Goal: Task Accomplishment & Management: Complete application form

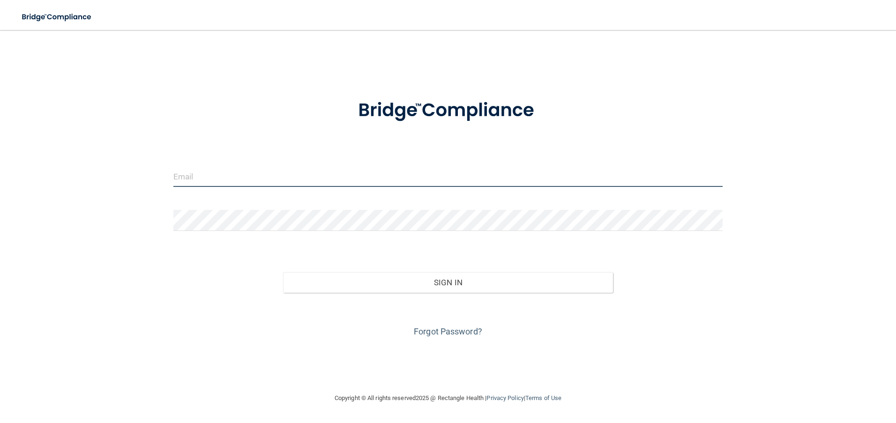
click at [348, 176] on input "email" at bounding box center [447, 176] width 549 height 21
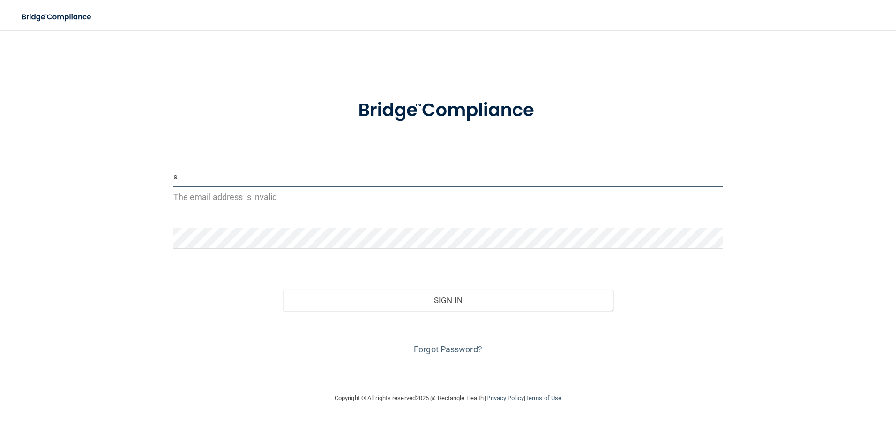
type input "[EMAIL_ADDRESS][DOMAIN_NAME]"
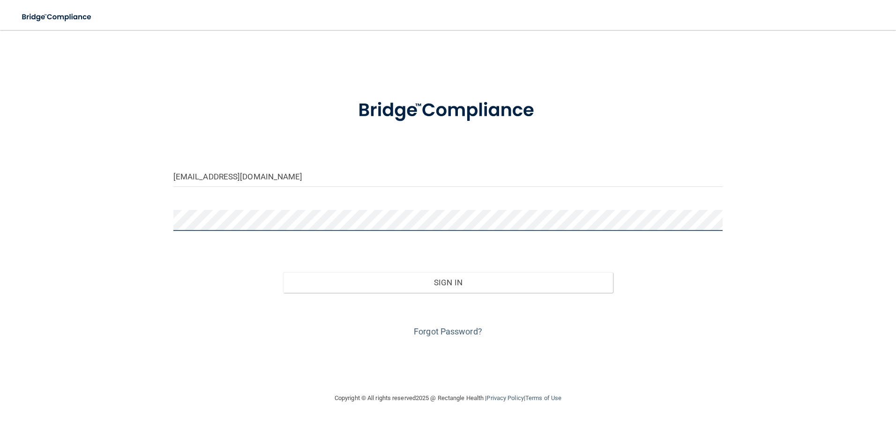
click at [283, 272] on button "Sign In" at bounding box center [448, 282] width 330 height 21
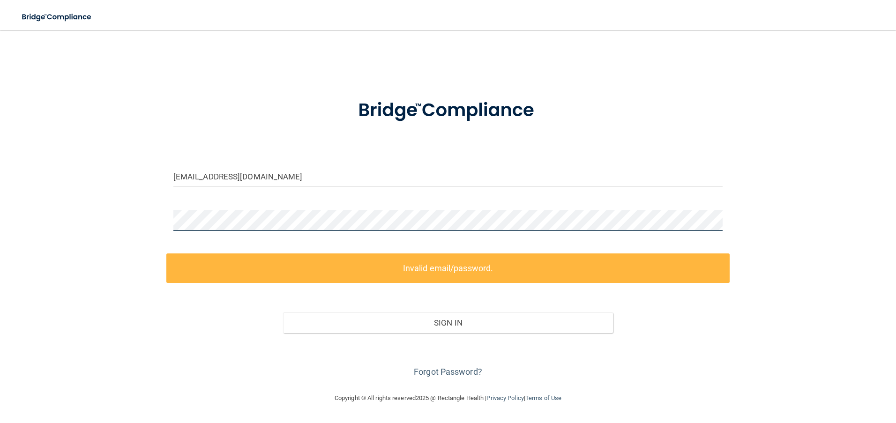
click at [58, 189] on div "[EMAIL_ADDRESS][DOMAIN_NAME] Invalid email/password. You don't have permission …" at bounding box center [448, 211] width 858 height 344
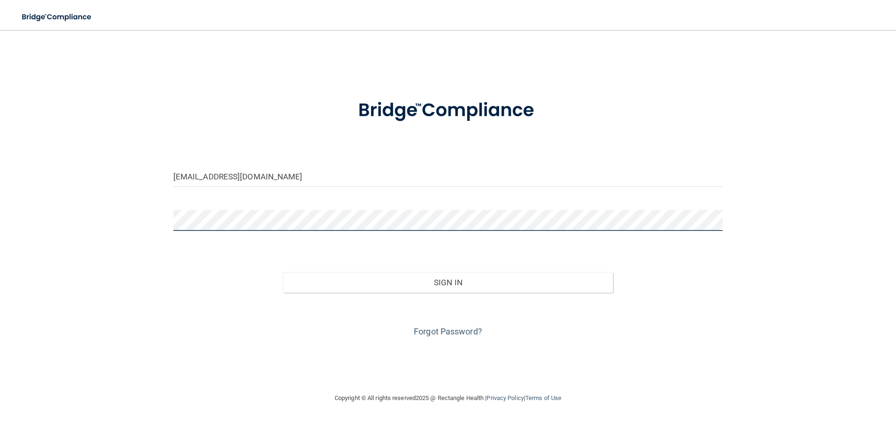
click at [283, 272] on button "Sign In" at bounding box center [448, 282] width 330 height 21
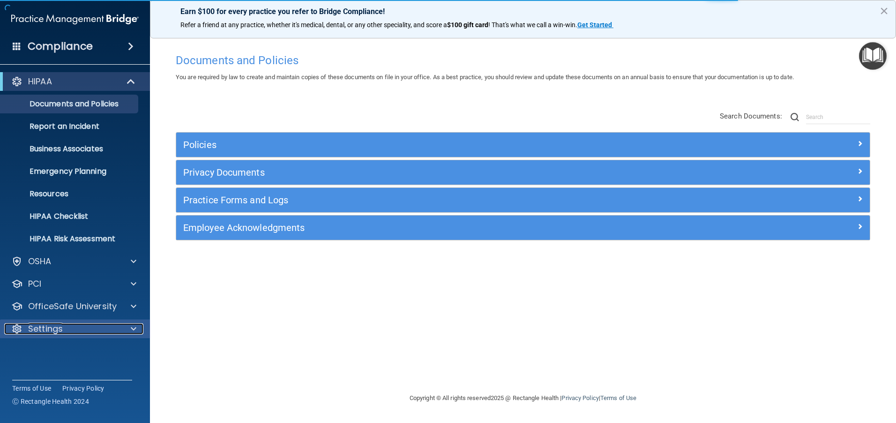
click at [130, 328] on div at bounding box center [131, 328] width 23 height 11
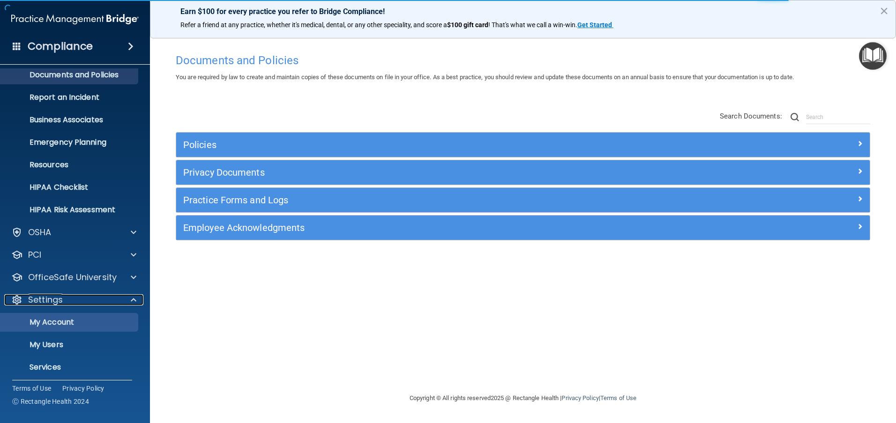
scroll to position [56, 0]
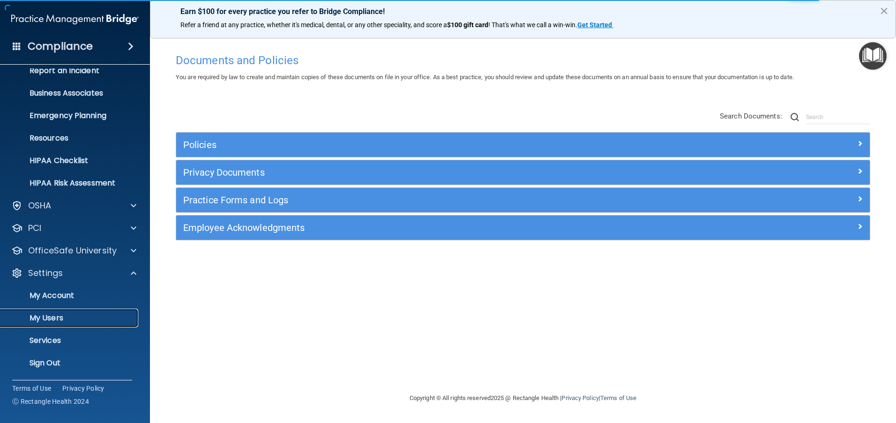
click at [71, 319] on p "My Users" at bounding box center [70, 317] width 128 height 9
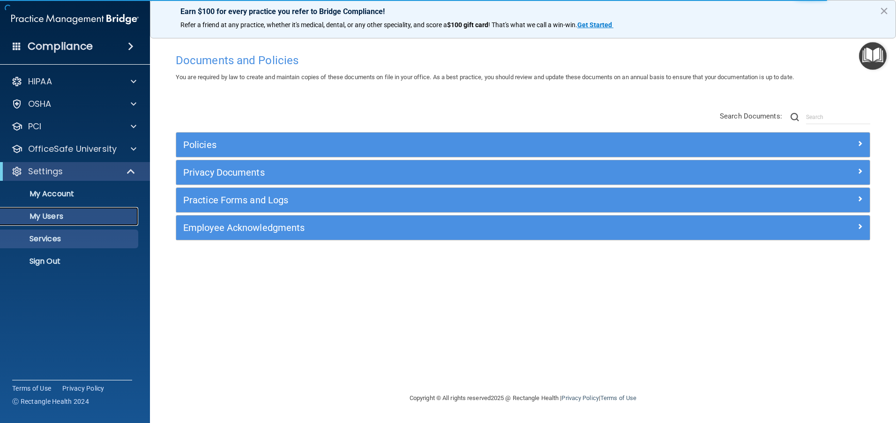
select select "20"
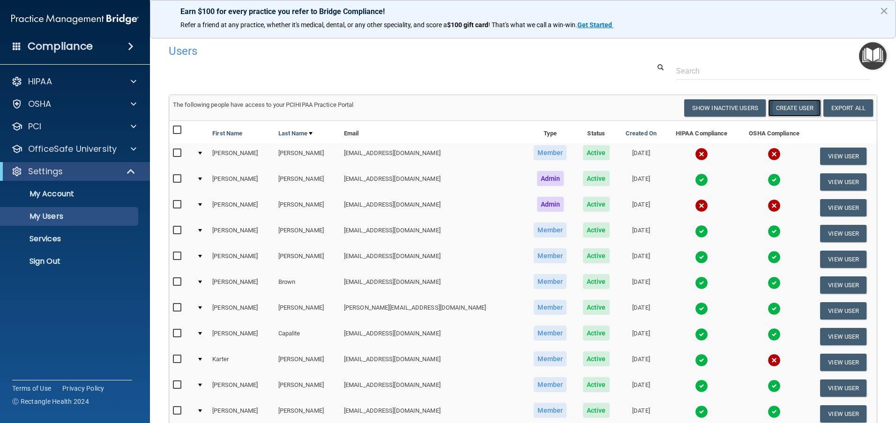
click at [797, 109] on button "Create User" at bounding box center [794, 107] width 53 height 17
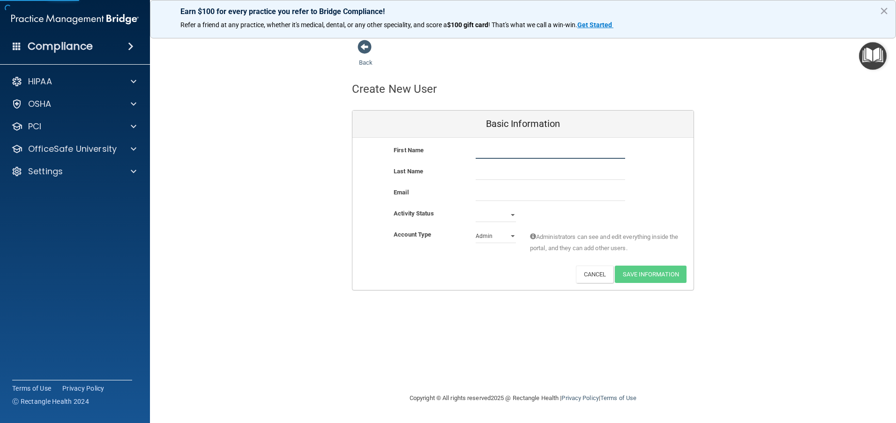
click at [504, 153] on input "text" at bounding box center [549, 152] width 149 height 14
type input "[PERSON_NAME]"
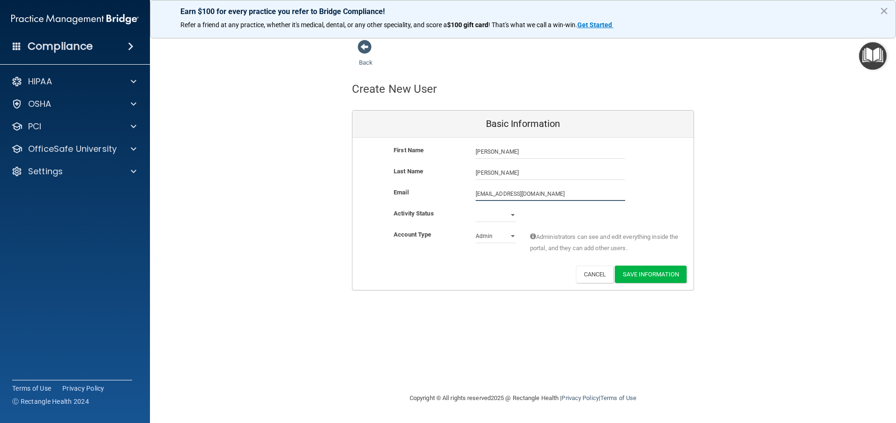
type input "[EMAIL_ADDRESS][DOMAIN_NAME]"
click at [511, 217] on select "Active Inactive" at bounding box center [495, 217] width 40 height 14
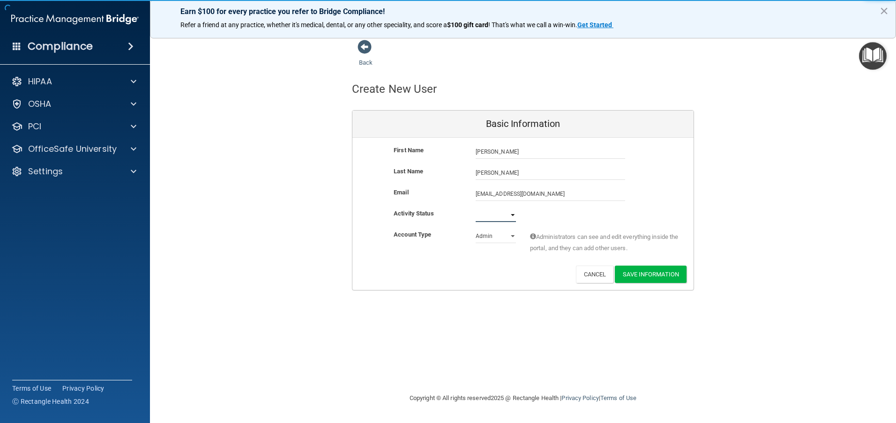
select select "active"
click at [475, 208] on select "Active Inactive" at bounding box center [495, 215] width 40 height 14
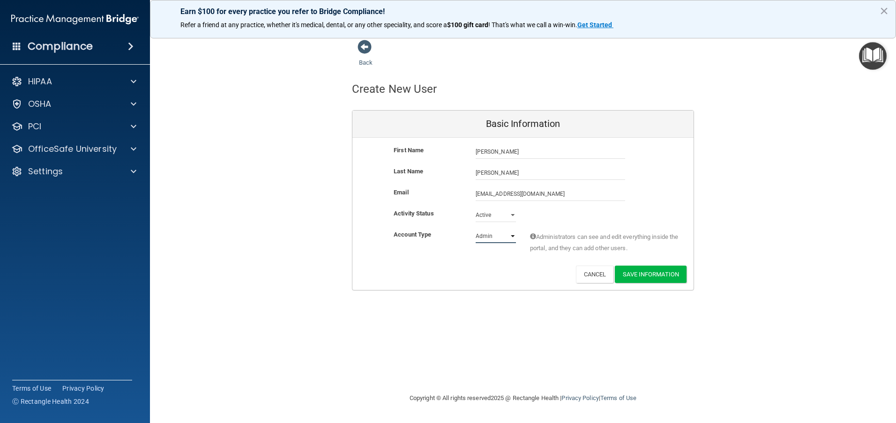
click at [512, 234] on select "Admin Member" at bounding box center [495, 236] width 40 height 14
select select "practice_member"
click at [475, 229] on select "Admin Member" at bounding box center [495, 236] width 40 height 14
click at [647, 276] on button "Save Information" at bounding box center [651, 274] width 72 height 17
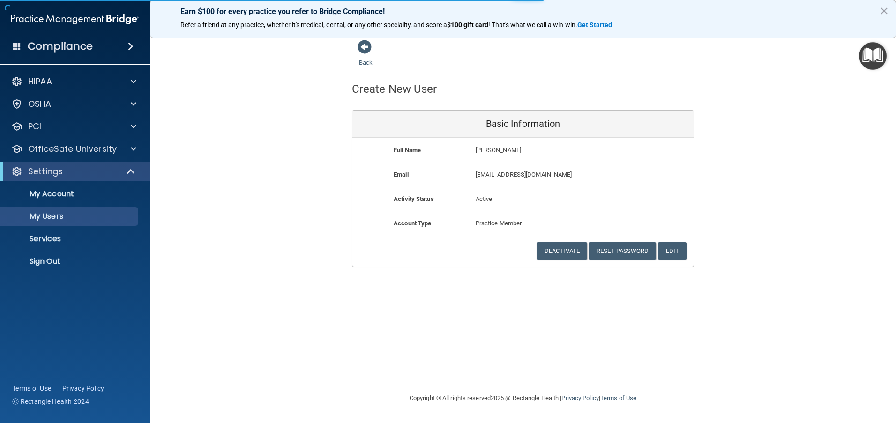
select select "20"
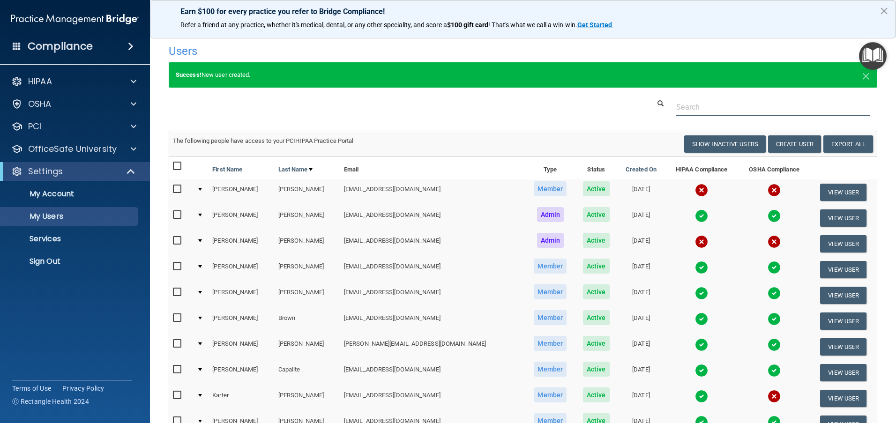
click at [768, 108] on input "text" at bounding box center [773, 106] width 194 height 17
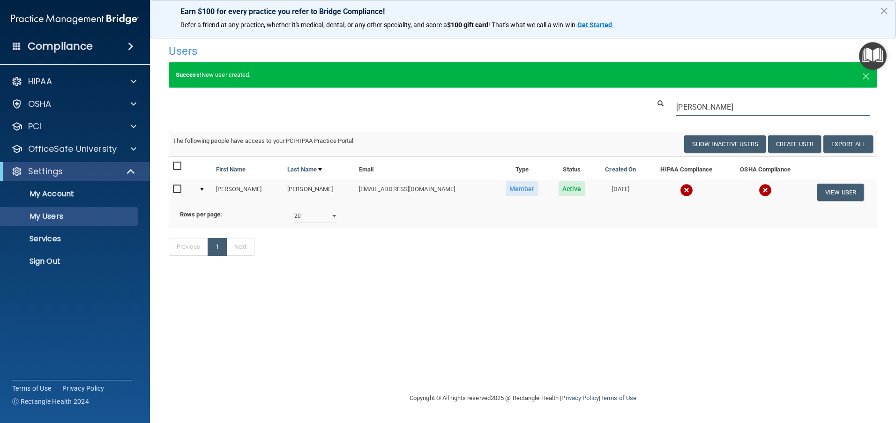
type input "[PERSON_NAME]"
